Goal: Register for event/course

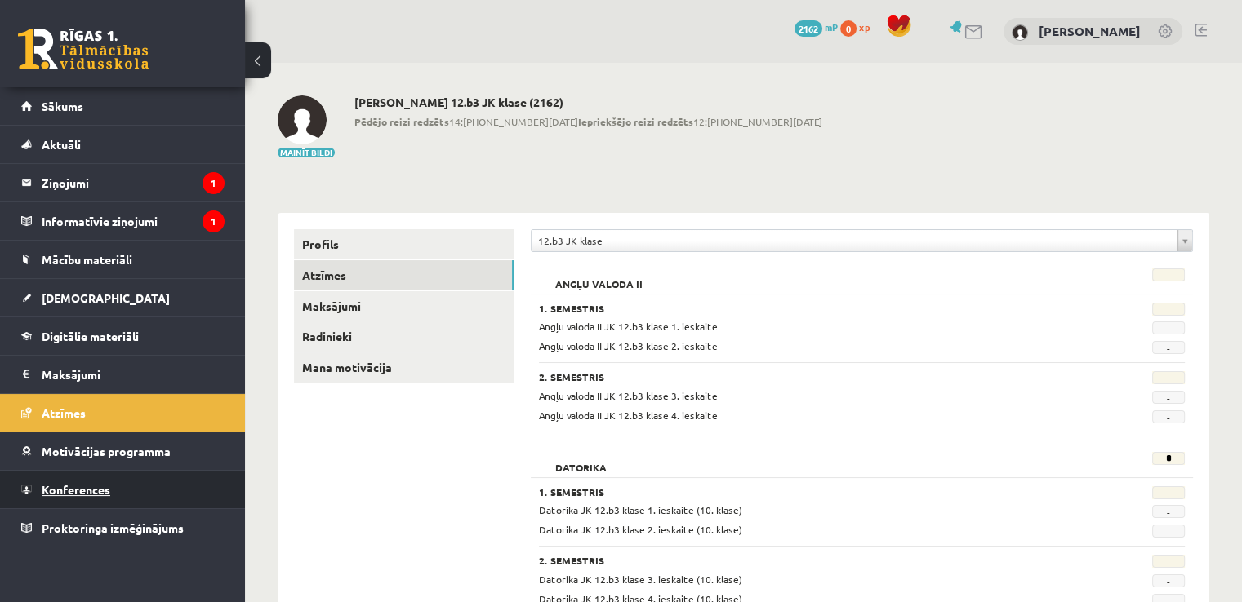
click at [187, 495] on link "Konferences" at bounding box center [122, 490] width 203 height 38
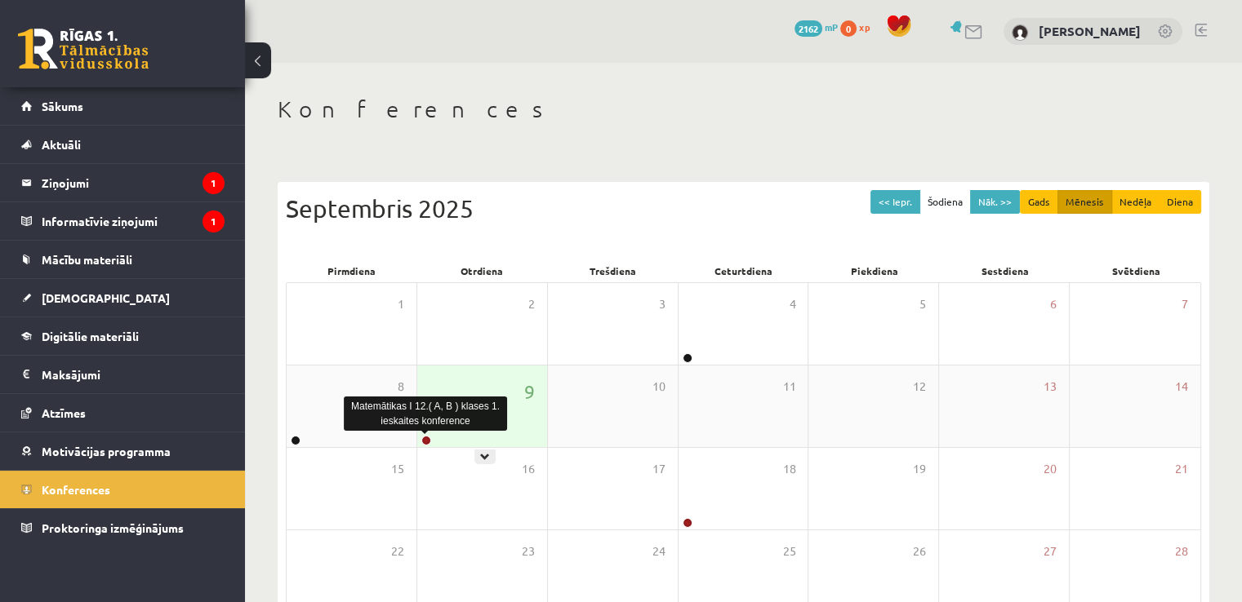
click at [425, 438] on link at bounding box center [426, 441] width 10 height 10
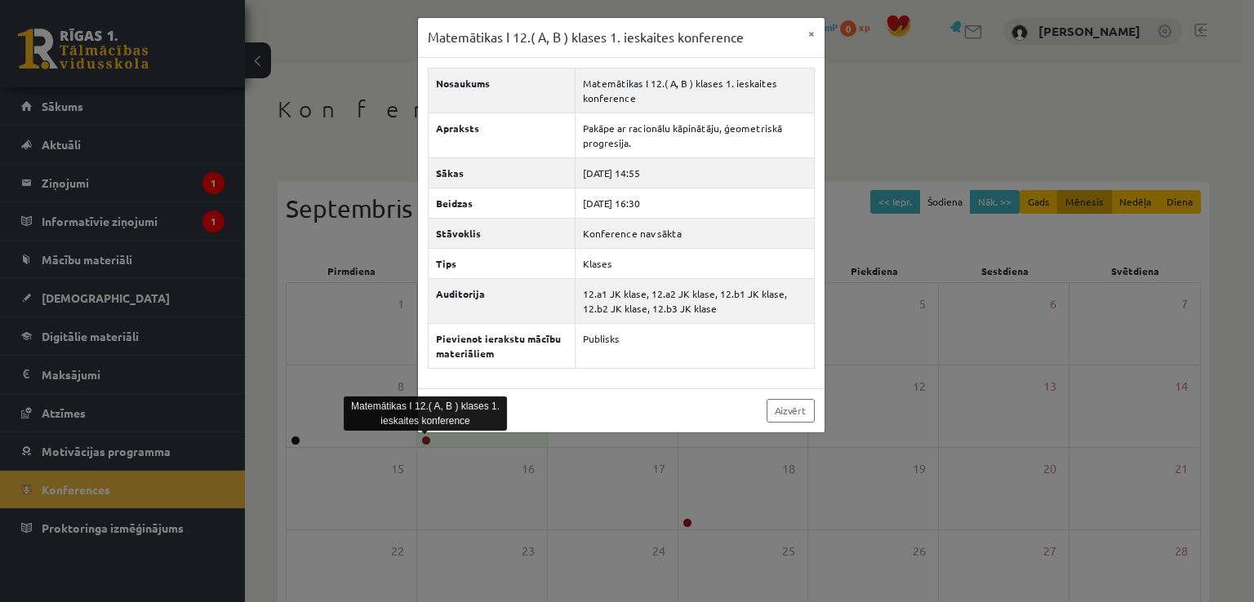
click at [1003, 382] on div "Matemātikas I 12.( A, B ) klases 1. ieskaites konference × Nosaukums Matemātika…" at bounding box center [627, 301] width 1254 height 602
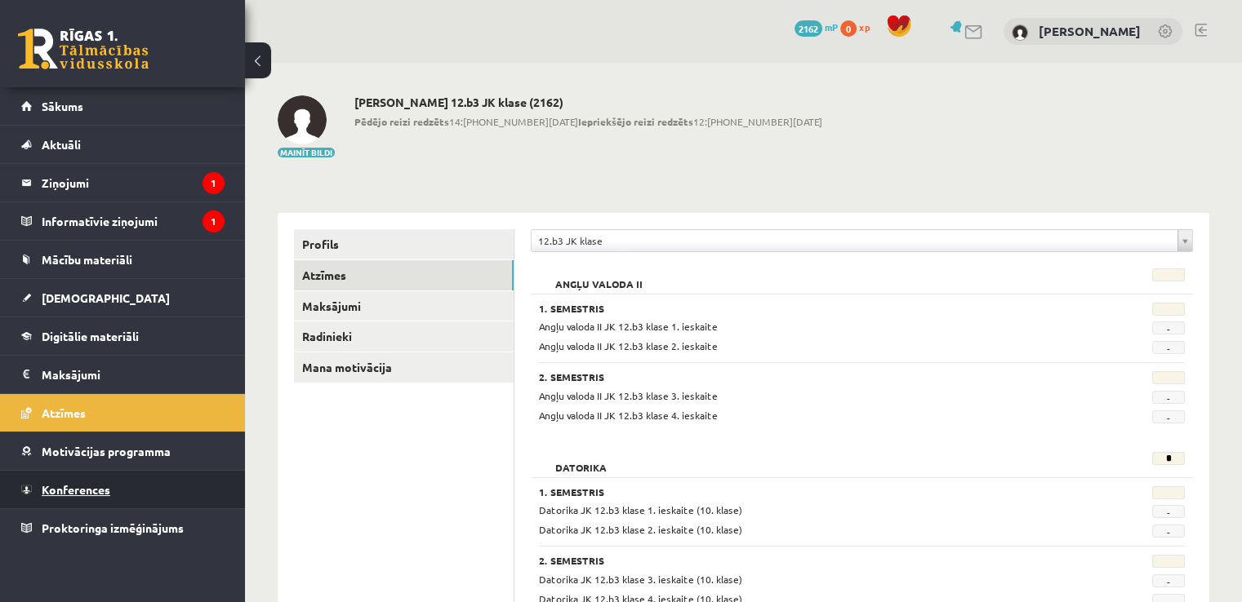
click at [144, 491] on link "Konferences" at bounding box center [122, 490] width 203 height 38
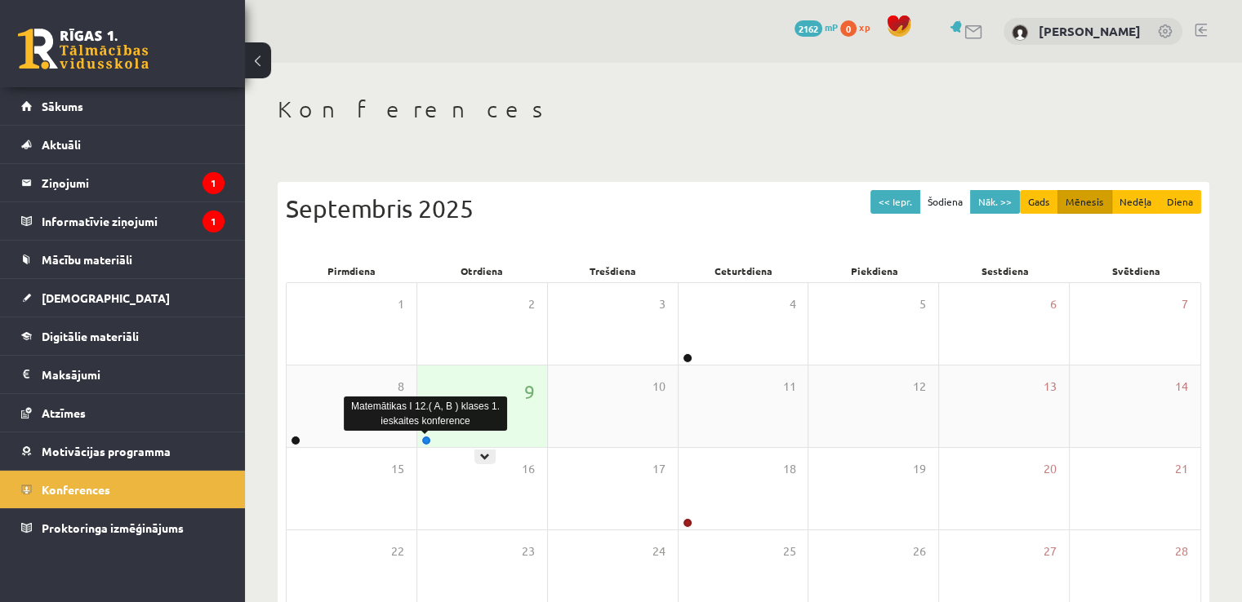
click at [425, 438] on link at bounding box center [426, 441] width 10 height 10
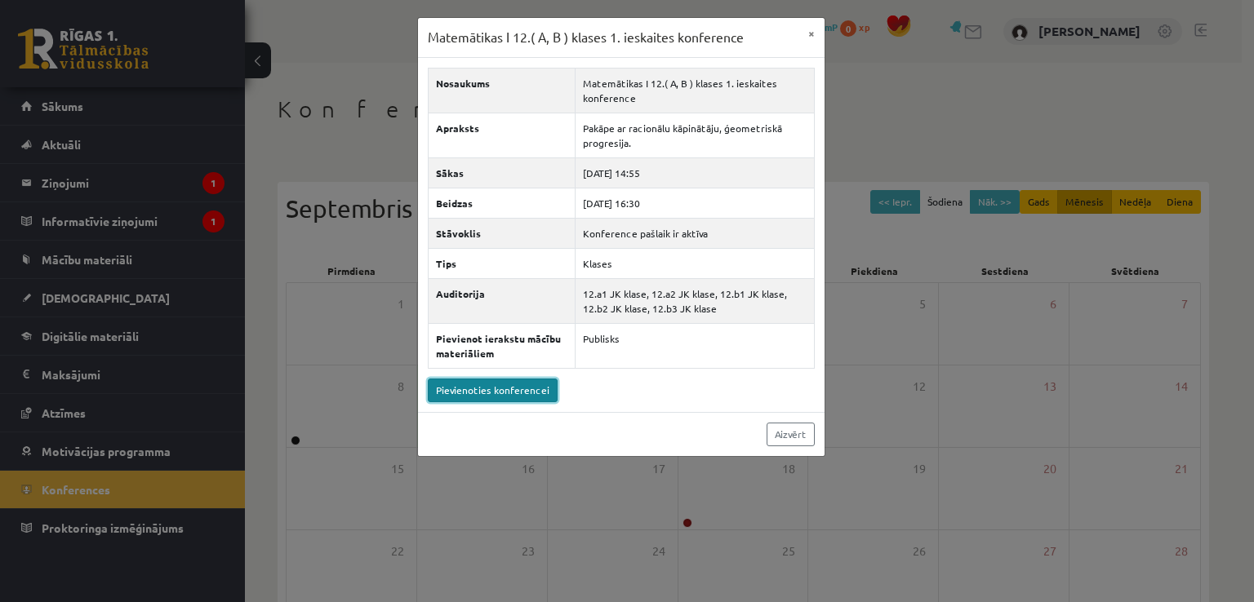
click at [531, 394] on link "Pievienoties konferencei" at bounding box center [493, 391] width 130 height 24
click at [807, 32] on button "×" at bounding box center [811, 33] width 26 height 31
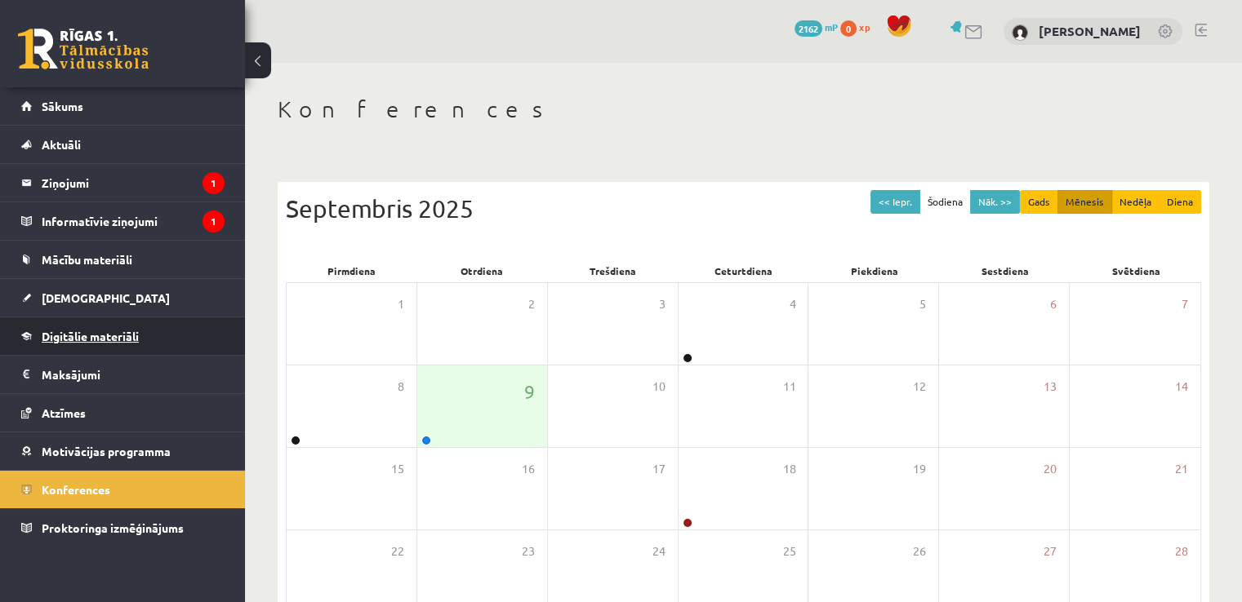
click at [162, 347] on link "Digitālie materiāli" at bounding box center [122, 337] width 203 height 38
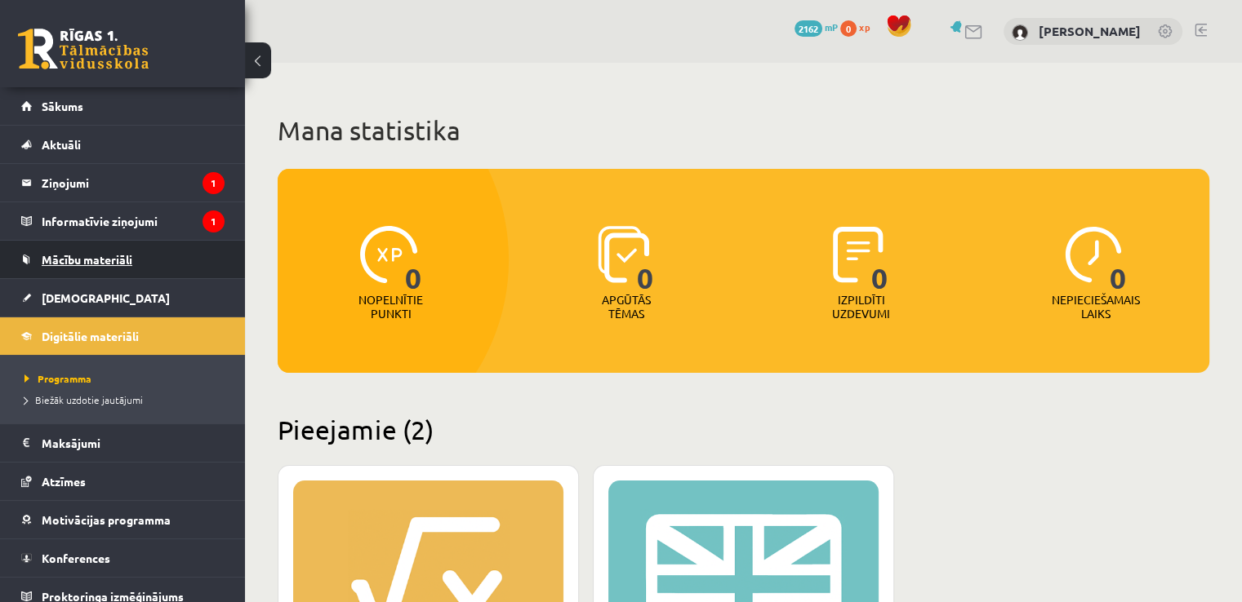
click at [107, 261] on span "Mācību materiāli" at bounding box center [87, 259] width 91 height 15
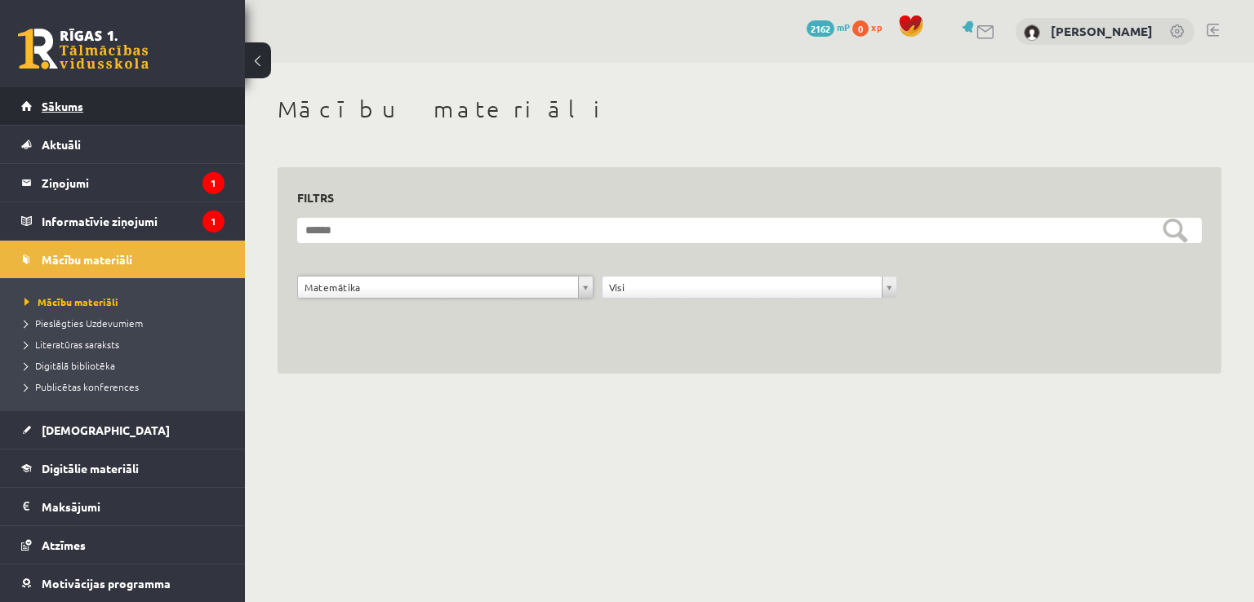
click at [157, 114] on link "Sākums" at bounding box center [122, 106] width 203 height 38
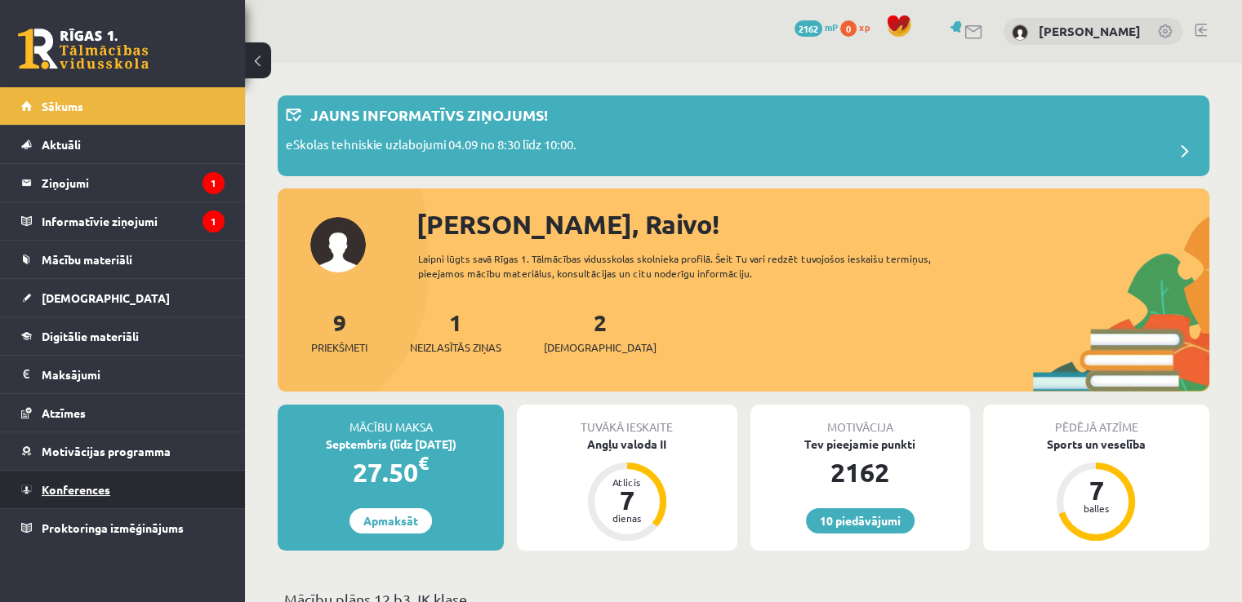
click at [183, 481] on link "Konferences" at bounding box center [122, 490] width 203 height 38
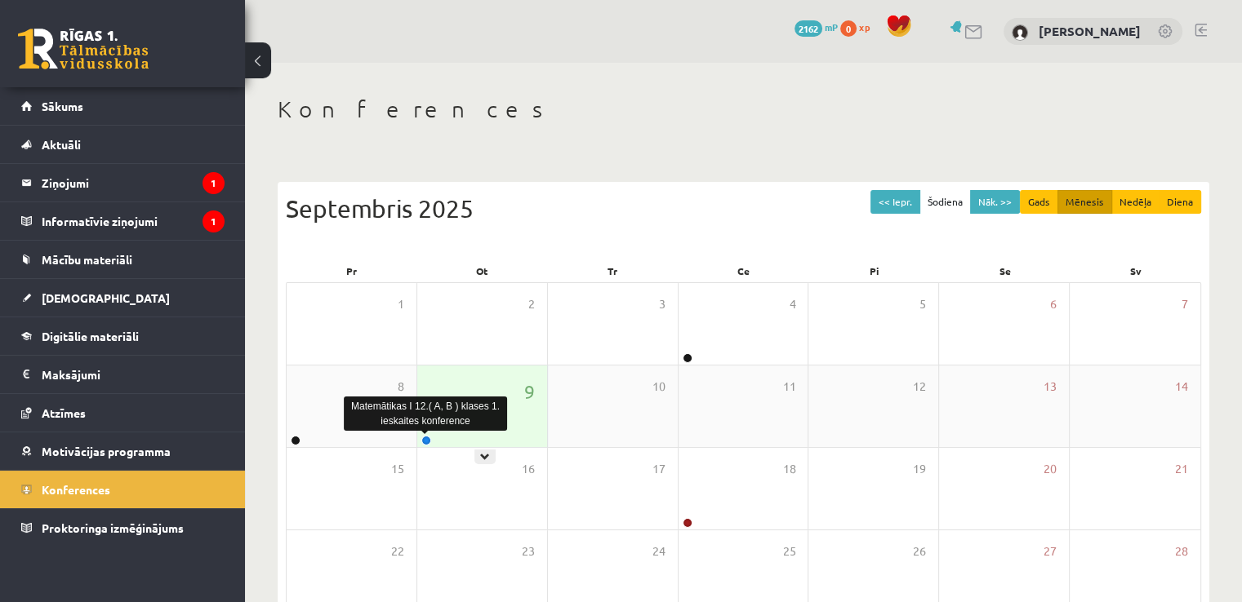
click at [425, 442] on link at bounding box center [426, 441] width 10 height 10
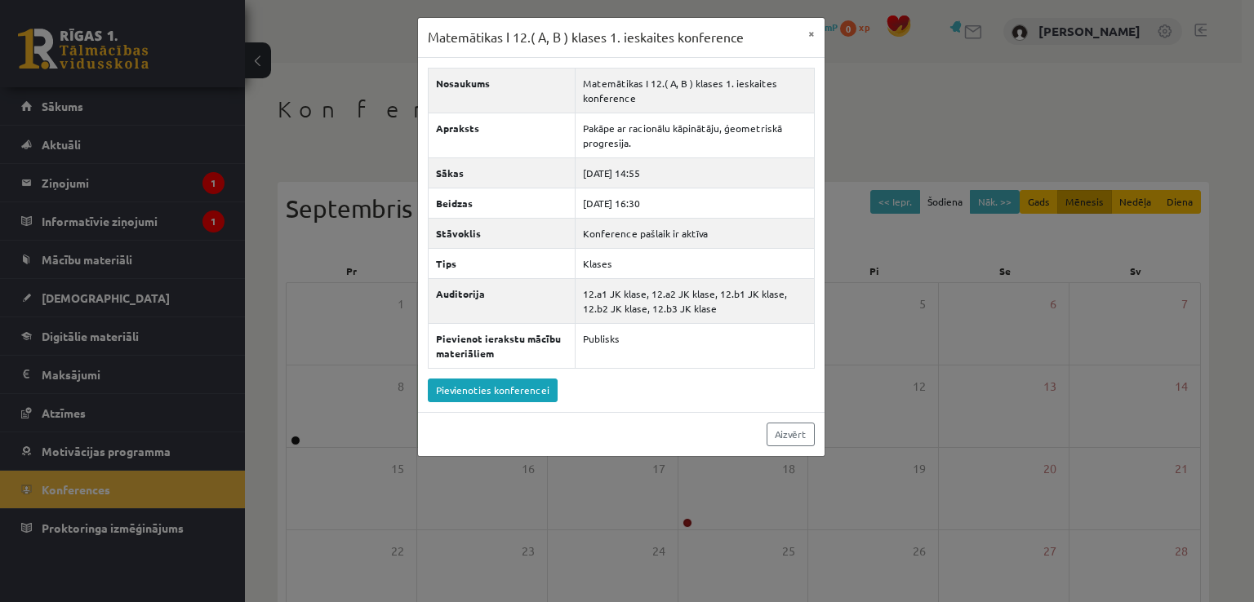
click at [888, 288] on div "Matemātikas I 12.( A, B ) klases 1. ieskaites konference × Nosaukums Matemātika…" at bounding box center [627, 301] width 1254 height 602
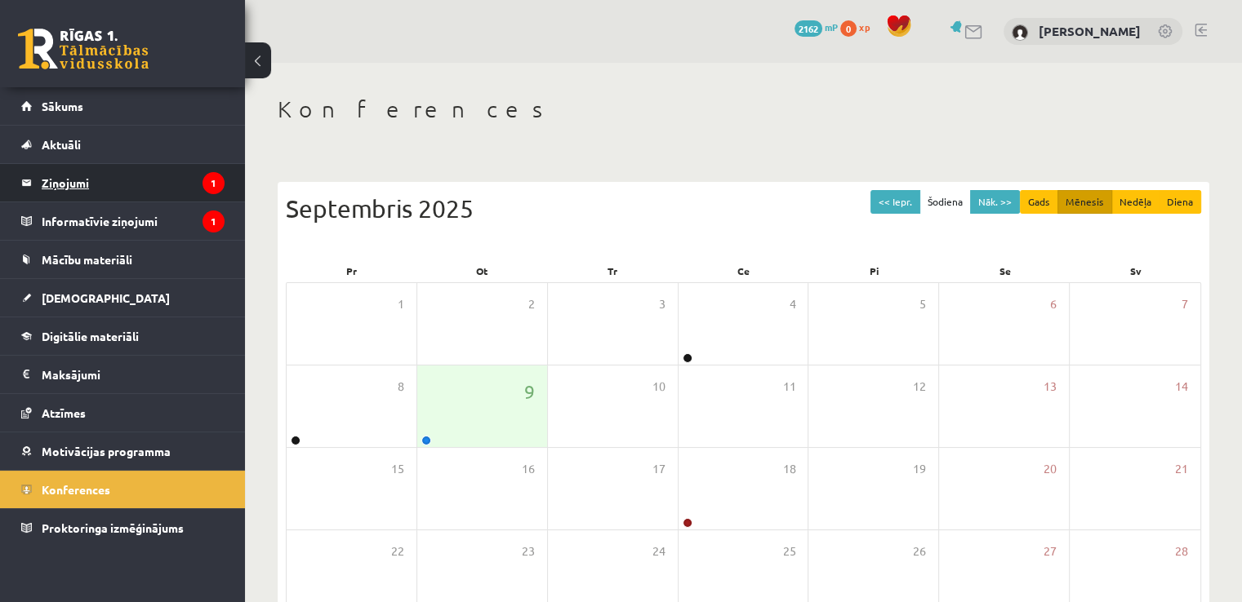
click at [159, 185] on legend "Ziņojumi 1" at bounding box center [133, 183] width 183 height 38
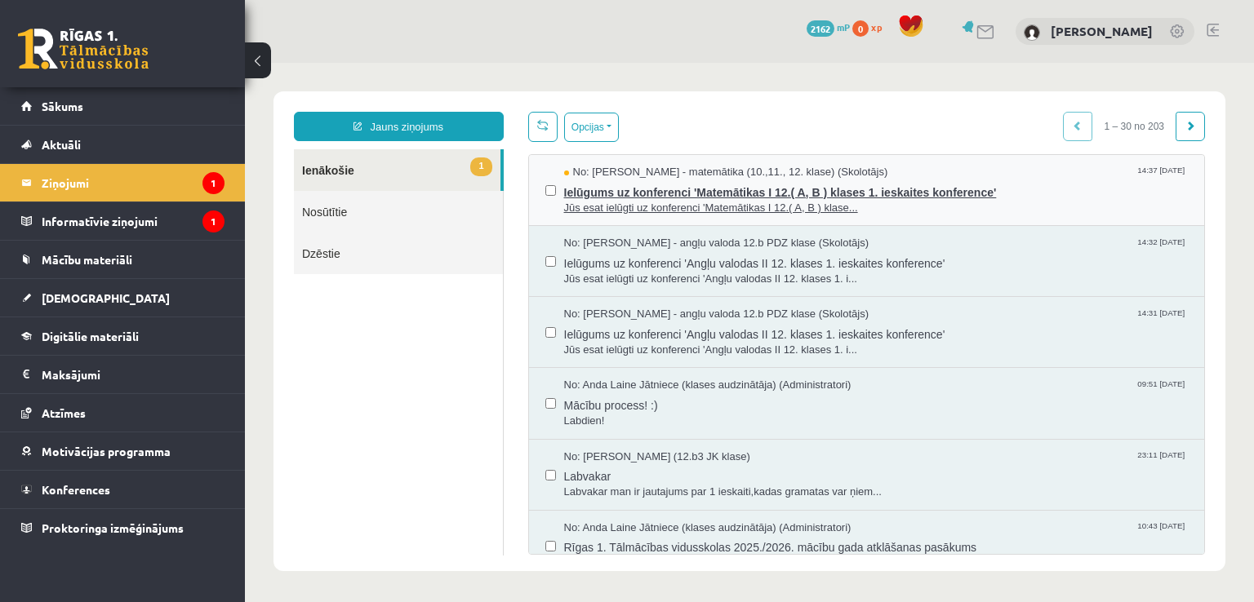
click at [604, 207] on span "Jūs esat ielūgti uz konferenci 'Matemātikas I 12.( A, B ) klase..." at bounding box center [876, 209] width 625 height 16
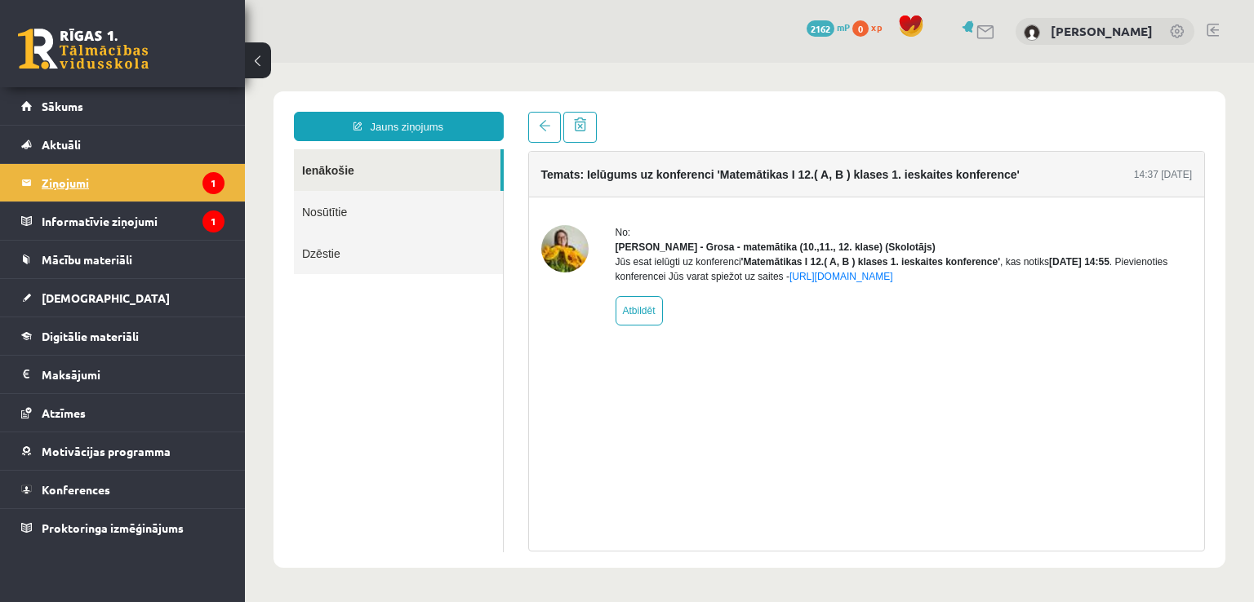
click at [60, 193] on legend "Ziņojumi 1" at bounding box center [133, 183] width 183 height 38
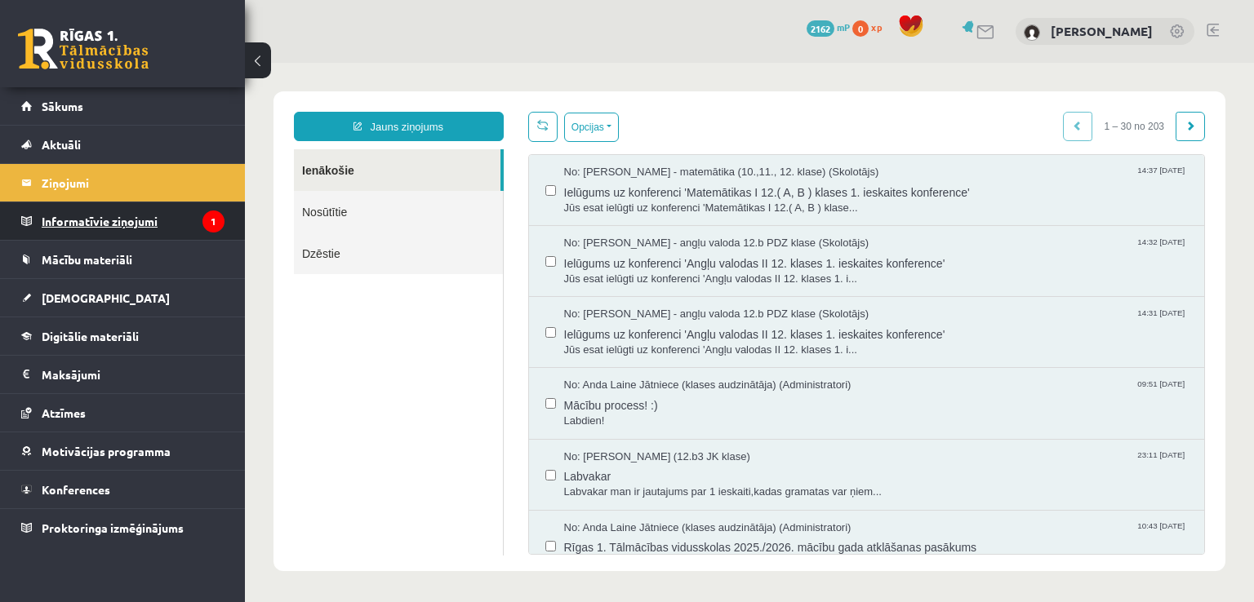
click at [113, 229] on legend "Informatīvie ziņojumi 1" at bounding box center [133, 221] width 183 height 38
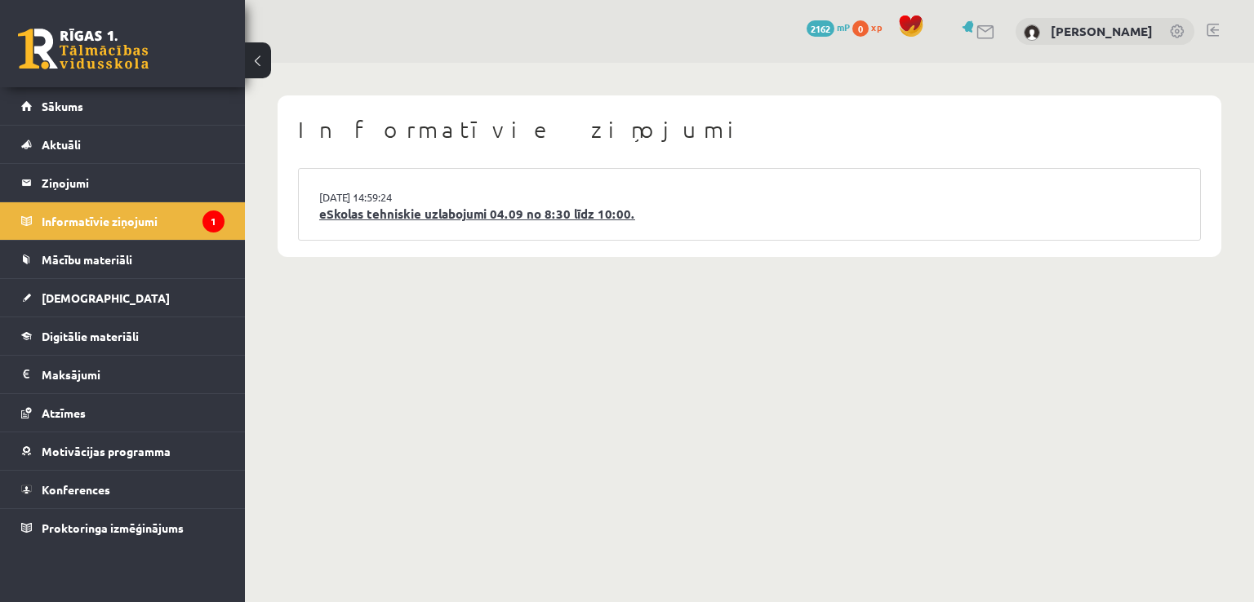
click at [511, 207] on link "eSkolas tehniskie uzlabojumi 04.09 no 8:30 līdz 10:00." at bounding box center [749, 214] width 860 height 19
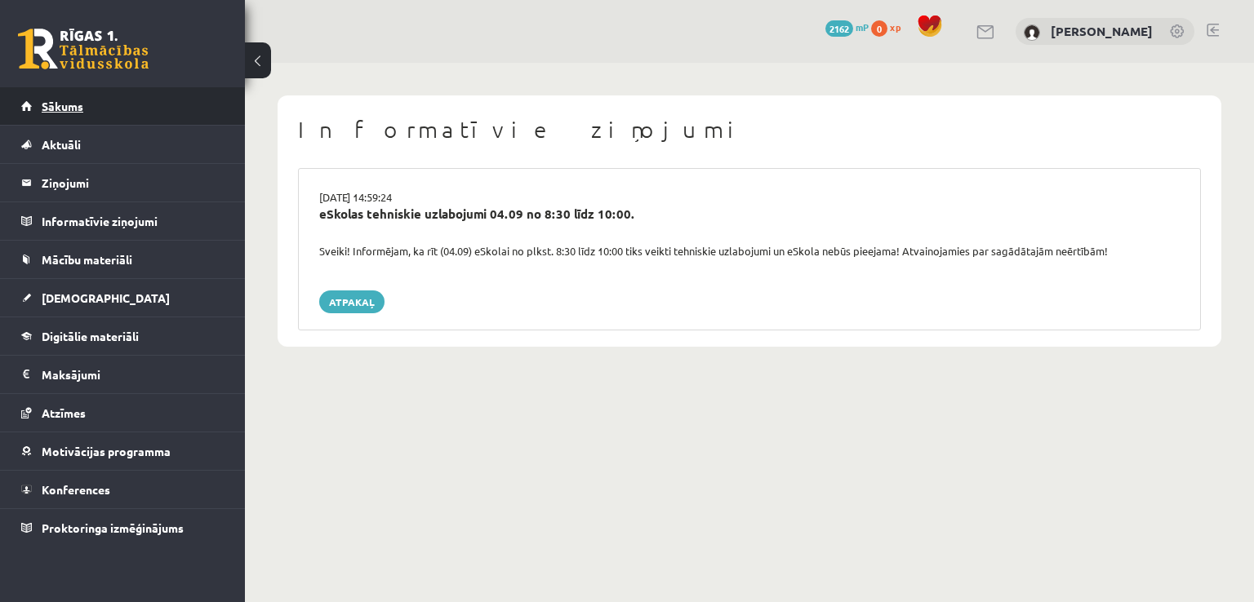
click at [85, 117] on link "Sākums" at bounding box center [122, 106] width 203 height 38
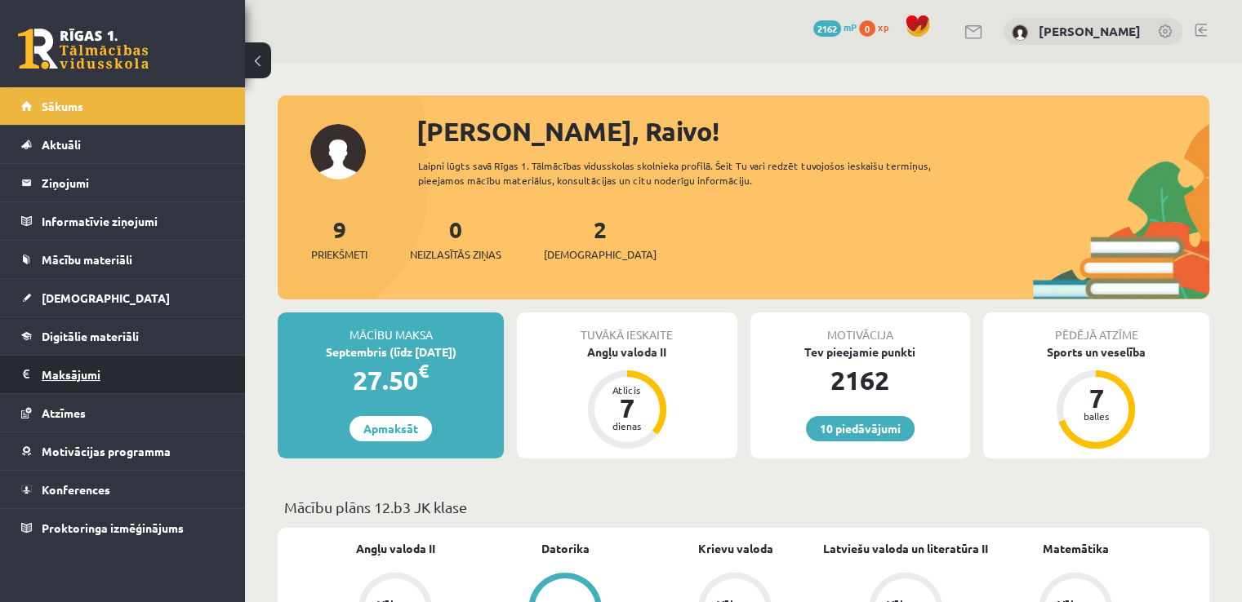
click at [62, 363] on legend "Maksājumi 0" at bounding box center [133, 375] width 183 height 38
